Goal: Transaction & Acquisition: Purchase product/service

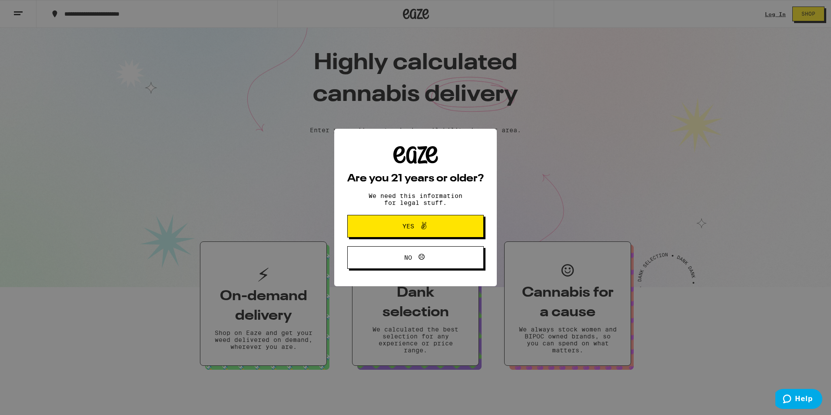
click at [766, 9] on div "Are you 21 years or older? We need this information for legal stuff. Yes No" at bounding box center [415, 207] width 831 height 415
click at [453, 225] on button "Yes" at bounding box center [415, 226] width 137 height 23
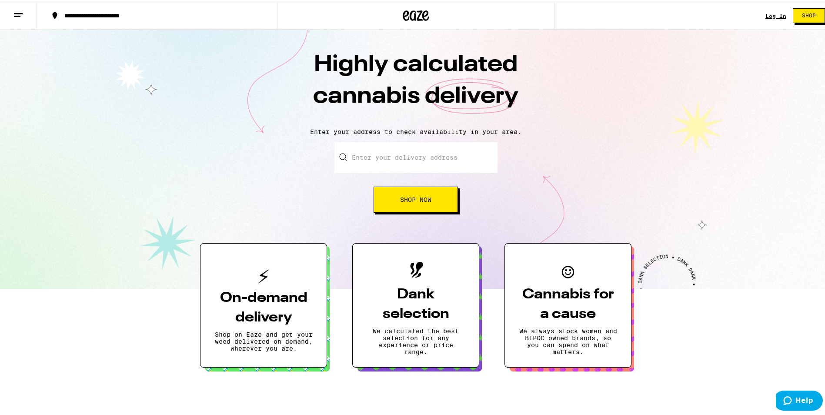
click at [770, 15] on link "Log In" at bounding box center [775, 14] width 21 height 6
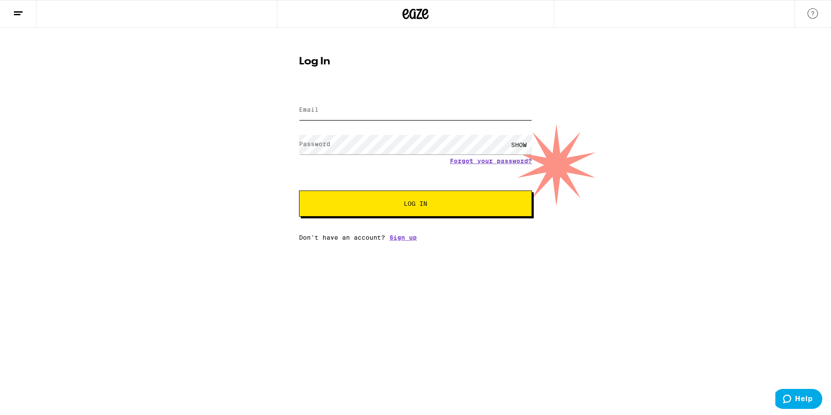
click at [407, 112] on input "Email" at bounding box center [415, 110] width 233 height 20
type input "[EMAIL_ADDRESS][DOMAIN_NAME]"
click at [299, 190] on button "Log In" at bounding box center [415, 203] width 233 height 26
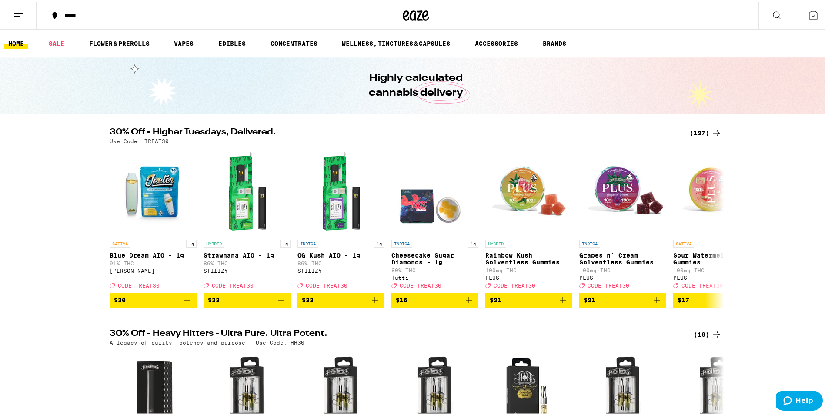
click at [667, 142] on div "Use Code: TREAT30" at bounding box center [416, 140] width 612 height 6
click at [711, 133] on icon at bounding box center [716, 131] width 10 height 10
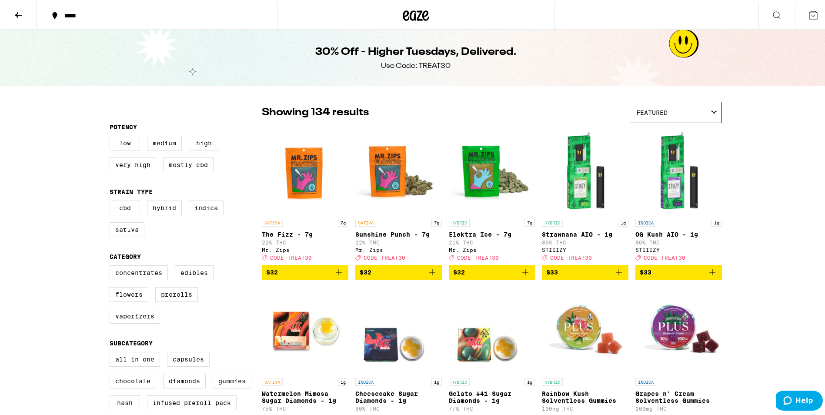
click at [25, 19] on button at bounding box center [18, 13] width 37 height 27
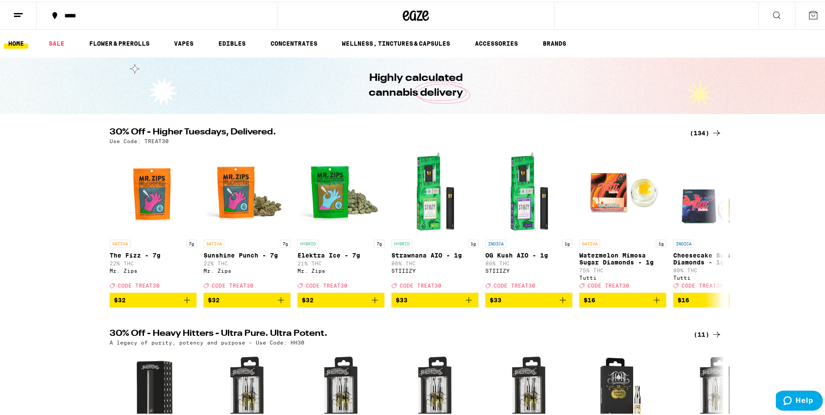
click at [771, 14] on icon at bounding box center [776, 13] width 10 height 10
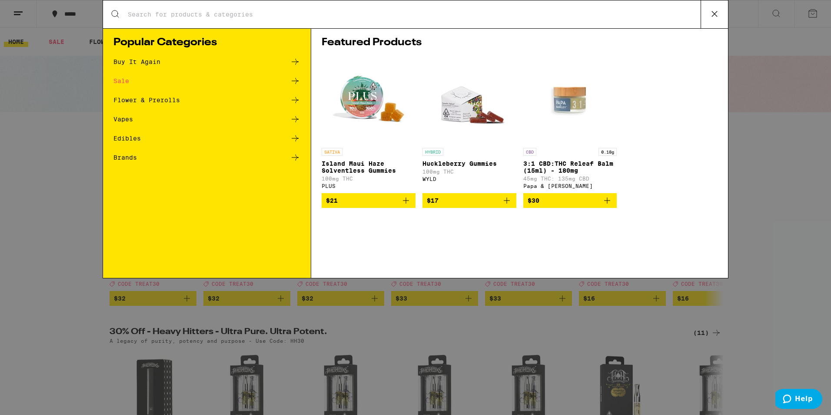
type input "b"
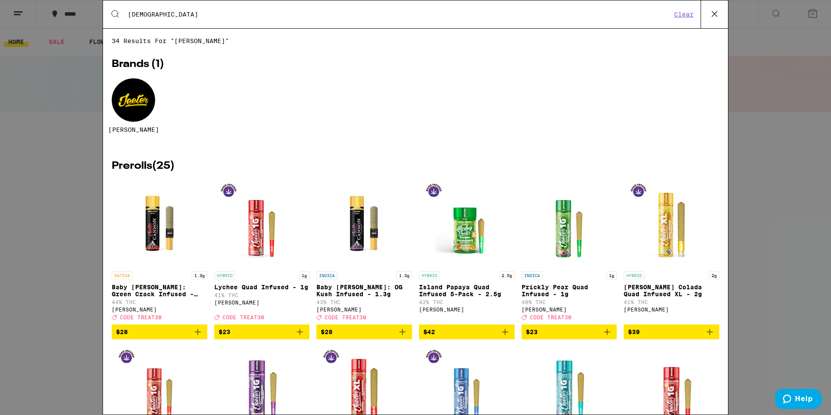
type input "[DEMOGRAPHIC_DATA]"
click at [139, 107] on div at bounding box center [133, 99] width 43 height 43
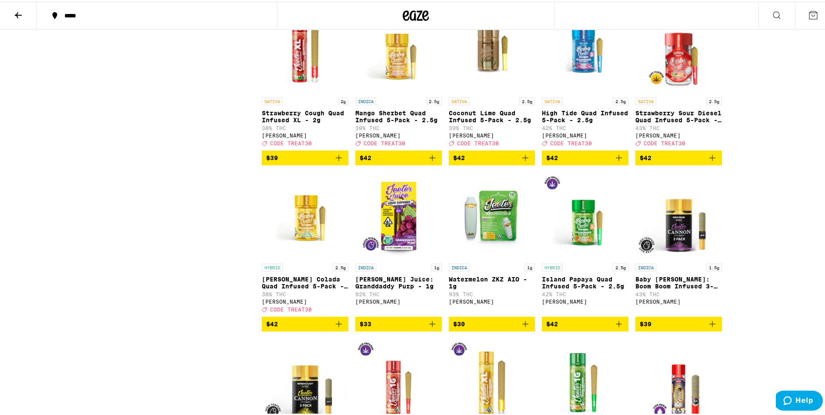
scroll to position [783, 0]
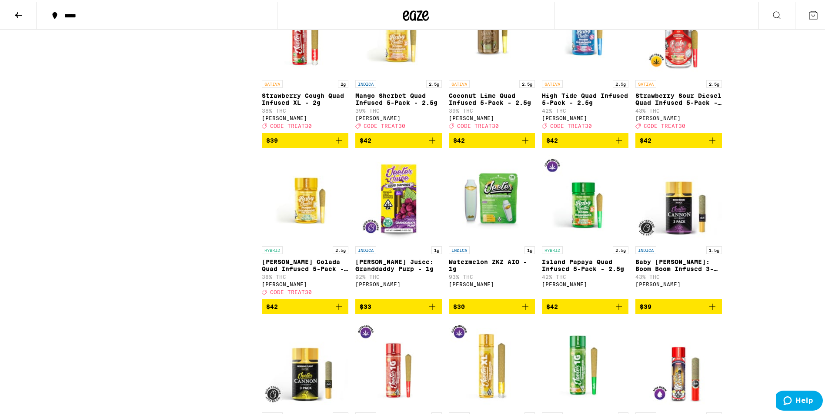
click at [524, 144] on icon "Add to bag" at bounding box center [525, 138] width 10 height 10
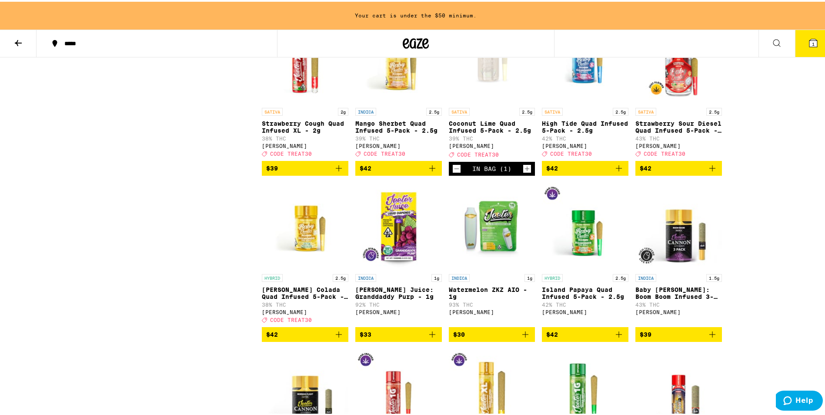
scroll to position [811, 0]
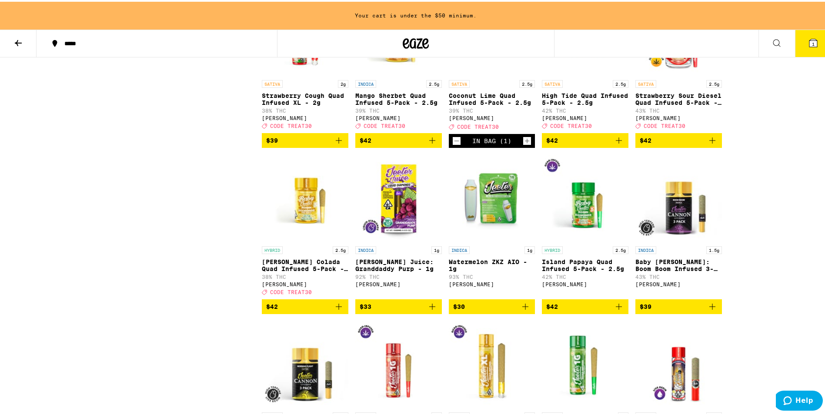
click at [334, 310] on icon "Add to bag" at bounding box center [339, 305] width 10 height 10
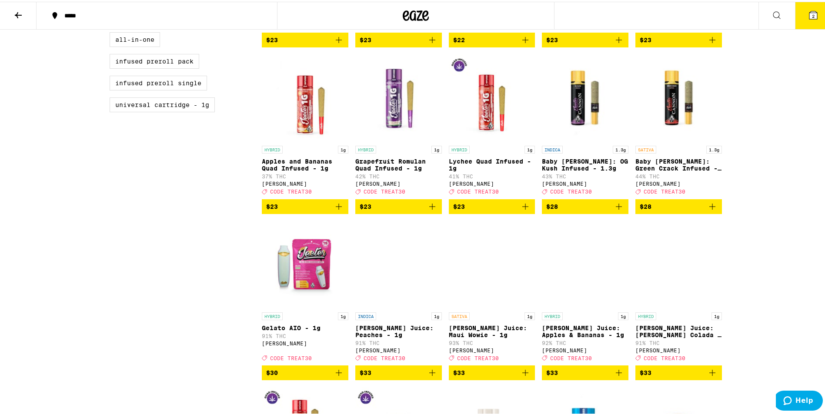
scroll to position [174, 0]
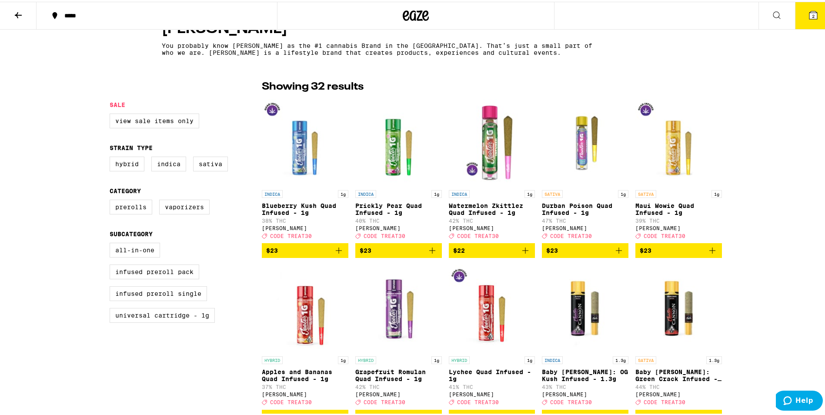
click at [814, 8] on button "2" at bounding box center [813, 13] width 37 height 27
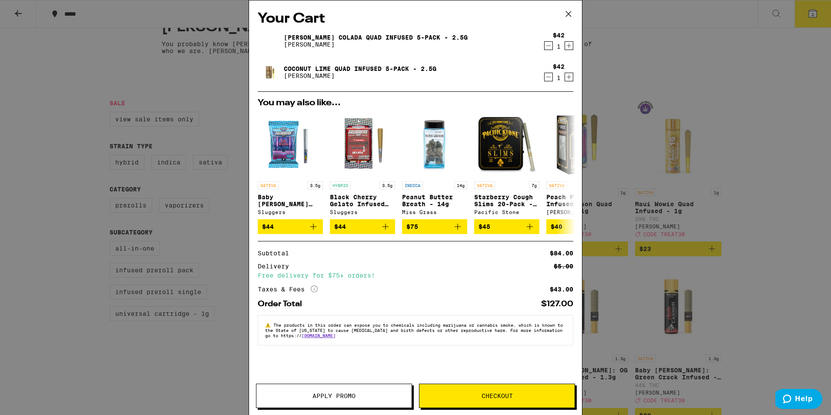
click at [566, 20] on icon at bounding box center [568, 13] width 13 height 13
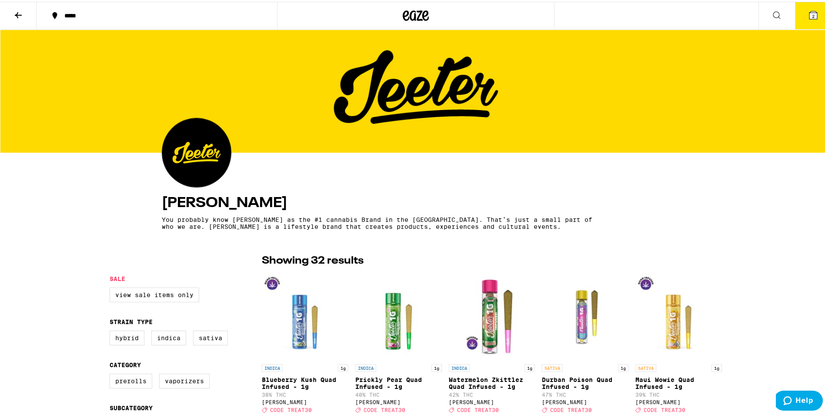
click at [202, 143] on img at bounding box center [196, 151] width 69 height 69
click at [20, 12] on icon at bounding box center [18, 13] width 10 height 10
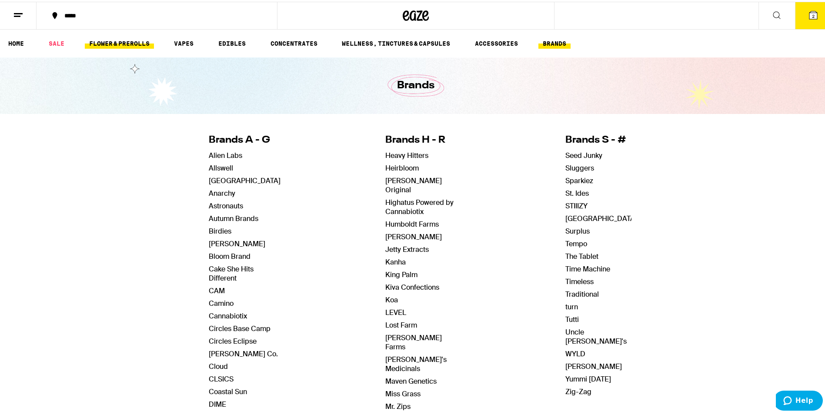
click at [102, 37] on link "FLOWER & PREROLLS" at bounding box center [119, 42] width 69 height 10
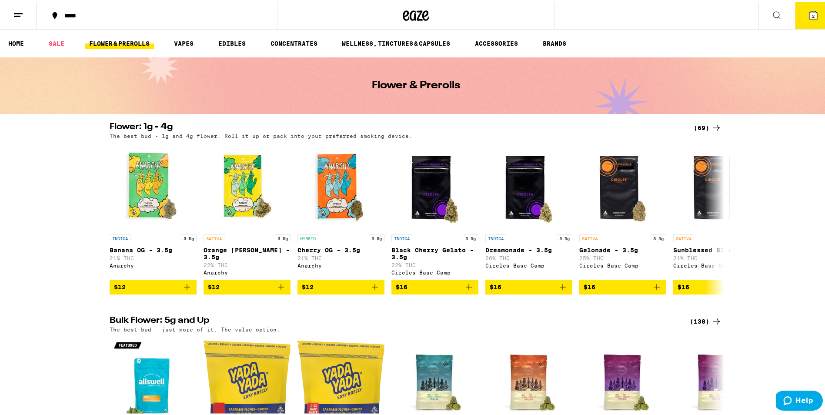
click at [698, 126] on div "(69)" at bounding box center [708, 126] width 28 height 10
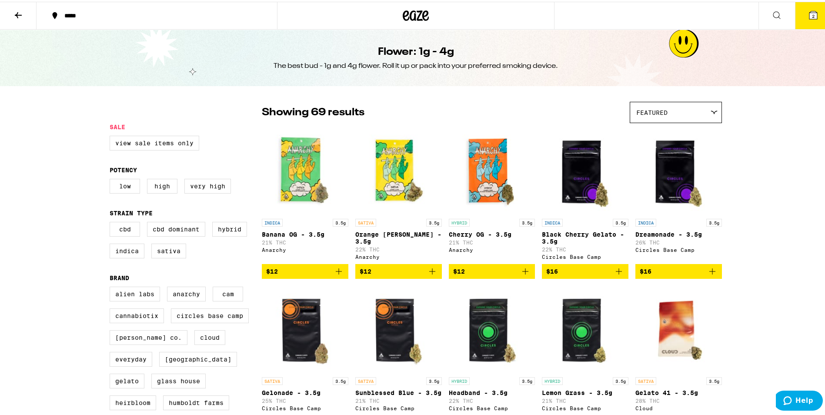
click at [17, 19] on button at bounding box center [18, 13] width 37 height 27
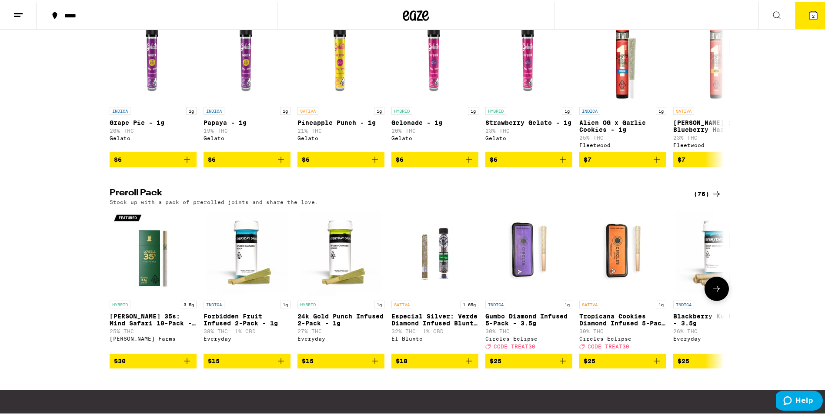
scroll to position [565, 0]
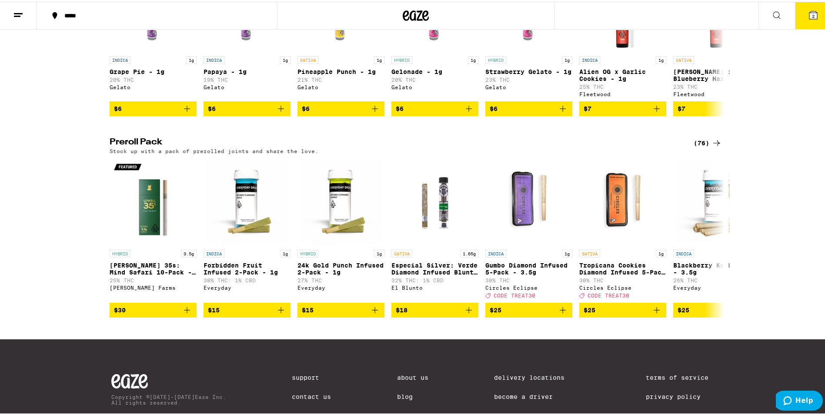
click at [704, 147] on div "(76)" at bounding box center [708, 141] width 28 height 10
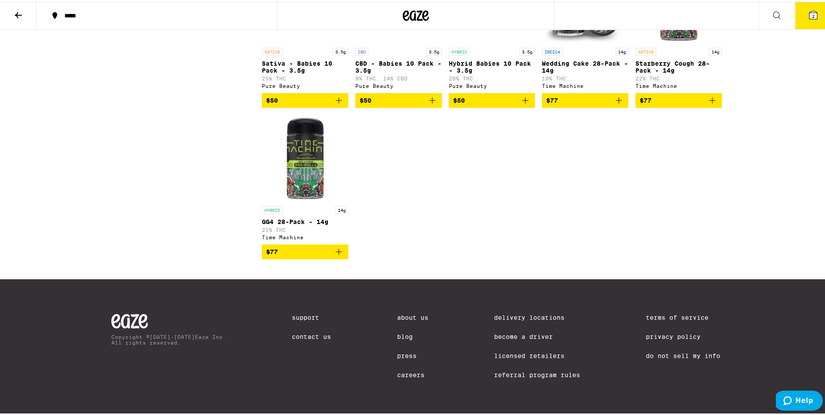
scroll to position [2521, 0]
